Goal: Task Accomplishment & Management: Use online tool/utility

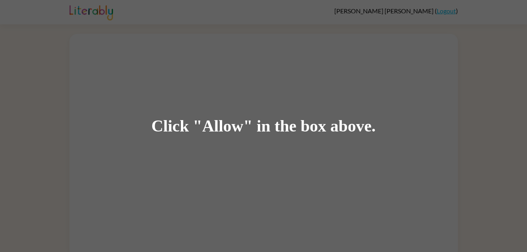
click at [226, 122] on div "Click "Allow" in the box above." at bounding box center [263, 126] width 224 height 18
click at [414, 60] on div "Click "Allow" in the box above." at bounding box center [263, 126] width 527 height 252
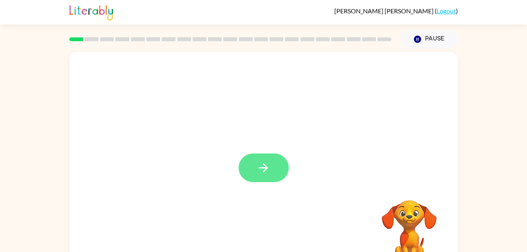
click at [263, 157] on button "button" at bounding box center [263, 167] width 50 height 29
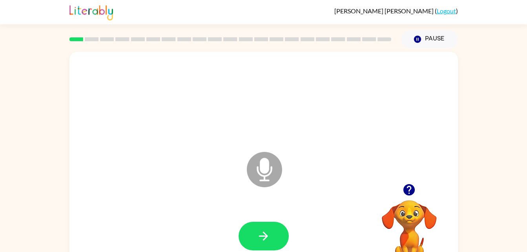
click at [269, 170] on icon at bounding box center [264, 169] width 35 height 35
drag, startPoint x: 269, startPoint y: 170, endPoint x: 266, endPoint y: 162, distance: 9.0
click at [267, 238] on icon "button" at bounding box center [264, 236] width 14 height 14
click at [267, 168] on icon "Microphone The Microphone is here when it is your turn to talk" at bounding box center [304, 179] width 118 height 59
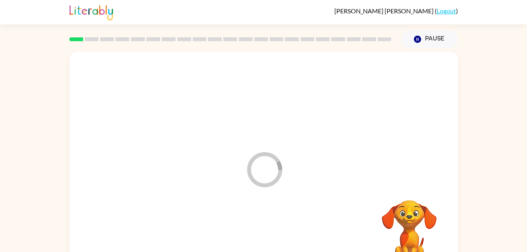
drag, startPoint x: 266, startPoint y: 166, endPoint x: 270, endPoint y: 177, distance: 11.7
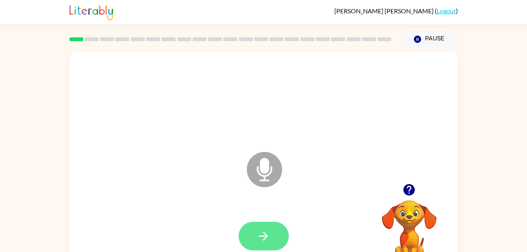
click at [280, 237] on button "button" at bounding box center [263, 236] width 50 height 29
click at [278, 246] on button "button" at bounding box center [263, 236] width 50 height 29
click at [403, 201] on video "Your browser must support playing .mp4 files to use Literably. Please try using…" at bounding box center [409, 227] width 78 height 78
click at [409, 189] on icon "button" at bounding box center [408, 189] width 11 height 11
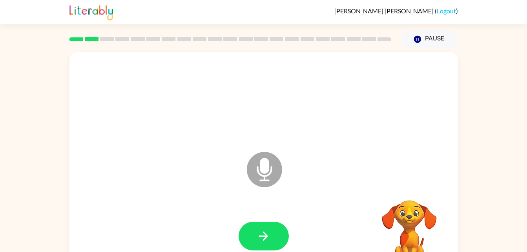
click at [413, 189] on video "Your browser must support playing .mp4 files to use Literably. Please try using…" at bounding box center [409, 227] width 78 height 78
click at [411, 189] on video "Your browser must support playing .mp4 files to use Literably. Please try using…" at bounding box center [409, 227] width 78 height 78
click at [413, 188] on video "Your browser must support playing .mp4 files to use Literably. Please try using…" at bounding box center [409, 227] width 78 height 78
click at [403, 236] on video "Your browser must support playing .mp4 files to use Literably. Please try using…" at bounding box center [409, 227] width 78 height 78
click at [415, 231] on video "Your browser must support playing .mp4 files to use Literably. Please try using…" at bounding box center [409, 227] width 78 height 78
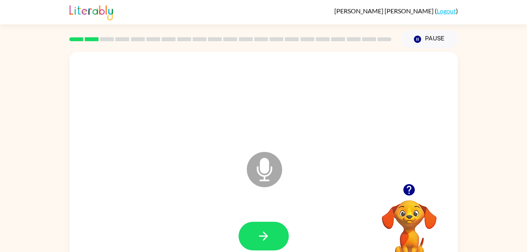
click at [399, 224] on video "Your browser must support playing .mp4 files to use Literably. Please try using…" at bounding box center [409, 227] width 78 height 78
click at [405, 228] on video "Your browser must support playing .mp4 files to use Literably. Please try using…" at bounding box center [409, 227] width 78 height 78
click at [404, 215] on video "Your browser must support playing .mp4 files to use Literably. Please try using…" at bounding box center [409, 227] width 78 height 78
click at [405, 208] on video "Your browser must support playing .mp4 files to use Literably. Please try using…" at bounding box center [409, 227] width 78 height 78
click at [406, 198] on button "button" at bounding box center [409, 190] width 20 height 20
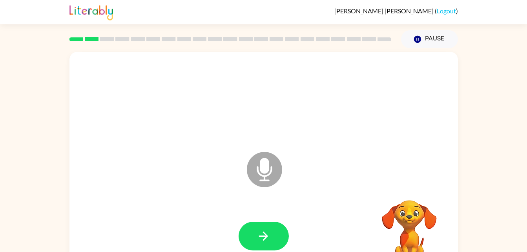
click at [402, 197] on video "Your browser must support playing .mp4 files to use Literably. Please try using…" at bounding box center [409, 227] width 78 height 78
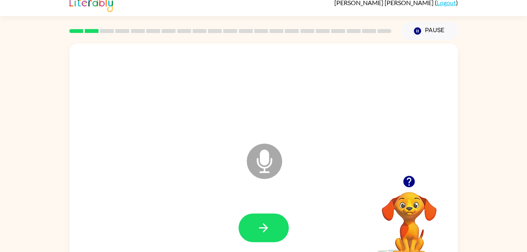
click at [259, 162] on icon at bounding box center [264, 161] width 35 height 35
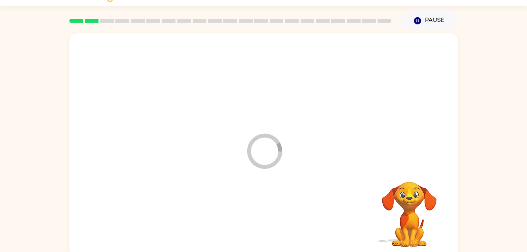
scroll to position [24, 0]
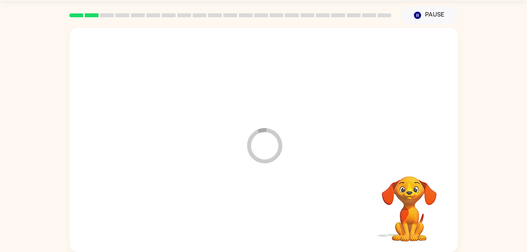
click at [262, 161] on icon at bounding box center [264, 145] width 35 height 35
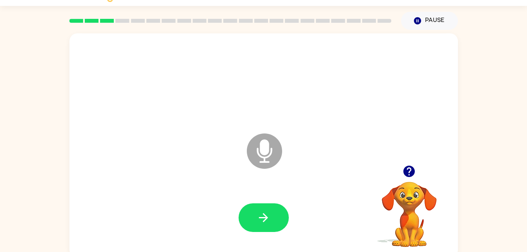
scroll to position [18, 0]
click at [266, 149] on icon "Microphone The Microphone is here when it is your turn to talk" at bounding box center [304, 161] width 118 height 59
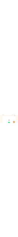
scroll to position [0, 0]
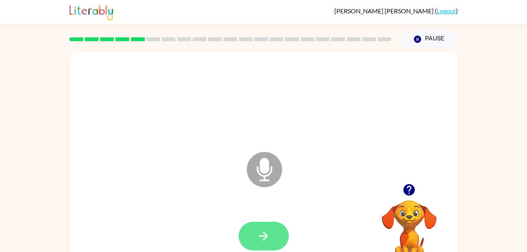
click at [266, 235] on icon "button" at bounding box center [263, 235] width 9 height 9
drag, startPoint x: 258, startPoint y: 231, endPoint x: 231, endPoint y: 210, distance: 34.7
click at [231, 210] on div at bounding box center [263, 236] width 373 height 64
click at [255, 244] on button "button" at bounding box center [263, 236] width 50 height 29
drag, startPoint x: 257, startPoint y: 222, endPoint x: 198, endPoint y: 202, distance: 61.9
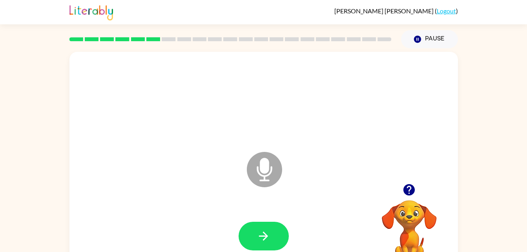
click at [198, 202] on div "Microphone The Microphone is here when it is your turn to talk" at bounding box center [263, 164] width 388 height 224
drag, startPoint x: 259, startPoint y: 233, endPoint x: 238, endPoint y: 204, distance: 36.8
click at [238, 204] on div at bounding box center [263, 236] width 373 height 64
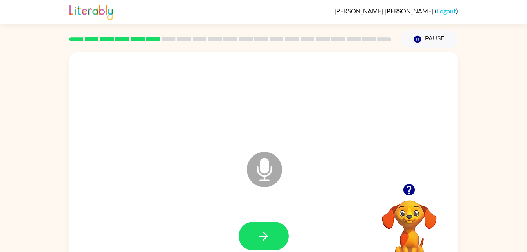
click at [238, 204] on div at bounding box center [263, 236] width 373 height 64
click at [254, 235] on button "button" at bounding box center [263, 236] width 50 height 29
drag, startPoint x: 254, startPoint y: 233, endPoint x: 215, endPoint y: 226, distance: 39.9
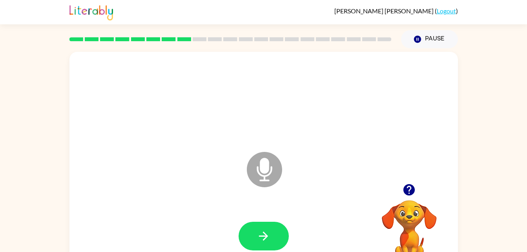
click at [215, 226] on div at bounding box center [263, 236] width 373 height 64
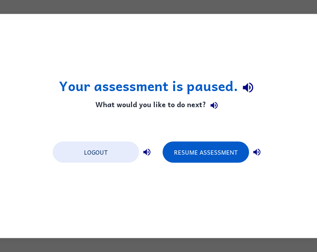
click at [70, 89] on h1 "Your assessment is paused." at bounding box center [158, 87] width 199 height 20
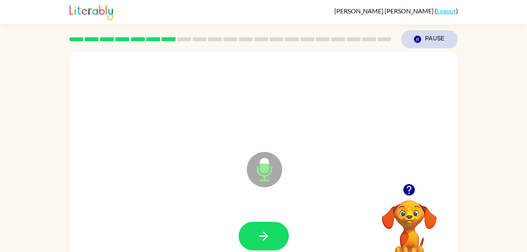
click at [419, 40] on icon "button" at bounding box center [416, 39] width 7 height 7
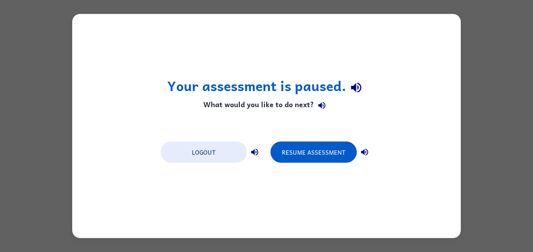
click at [355, 71] on div "Your assessment is paused. What would you like to do next? Logout Resume Assess…" at bounding box center [266, 126] width 388 height 224
click at [355, 80] on icon "button" at bounding box center [356, 87] width 14 height 14
click at [303, 150] on button "Resume Assessment" at bounding box center [313, 152] width 86 height 21
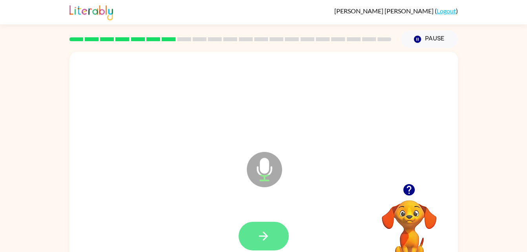
click at [260, 228] on button "button" at bounding box center [263, 236] width 50 height 29
click at [262, 234] on icon "button" at bounding box center [264, 236] width 14 height 14
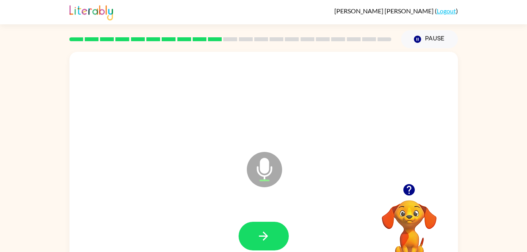
click at [278, 200] on icon "Microphone The Microphone is here when it is your turn to talk" at bounding box center [304, 179] width 118 height 59
click at [95, 221] on div at bounding box center [263, 236] width 373 height 64
click at [62, 248] on div "Loader Your response is being sent to our graders Your browser must support pla…" at bounding box center [263, 161] width 527 height 227
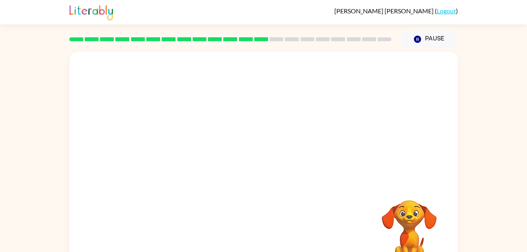
click at [78, 238] on div "Your browser must support playing .mp4 files to use Literably. Please try using…" at bounding box center [263, 164] width 388 height 224
click at [78, 246] on div "Your browser must support playing .mp4 files to use Literably. Please try using…" at bounding box center [263, 164] width 388 height 224
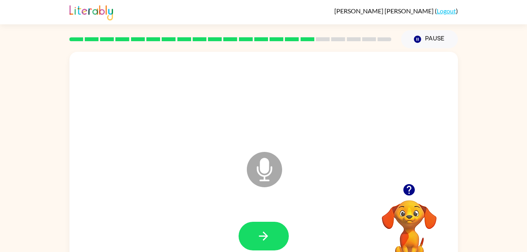
click at [268, 161] on icon "Microphone The Microphone is here when it is your turn to talk" at bounding box center [304, 179] width 118 height 59
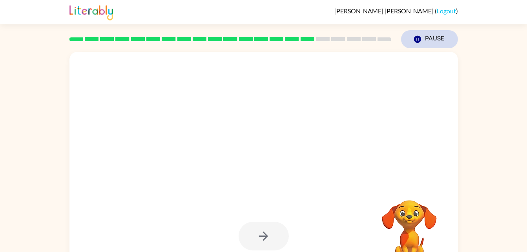
click at [420, 35] on icon "Pause" at bounding box center [417, 39] width 9 height 9
